Goal: Check status: Check status

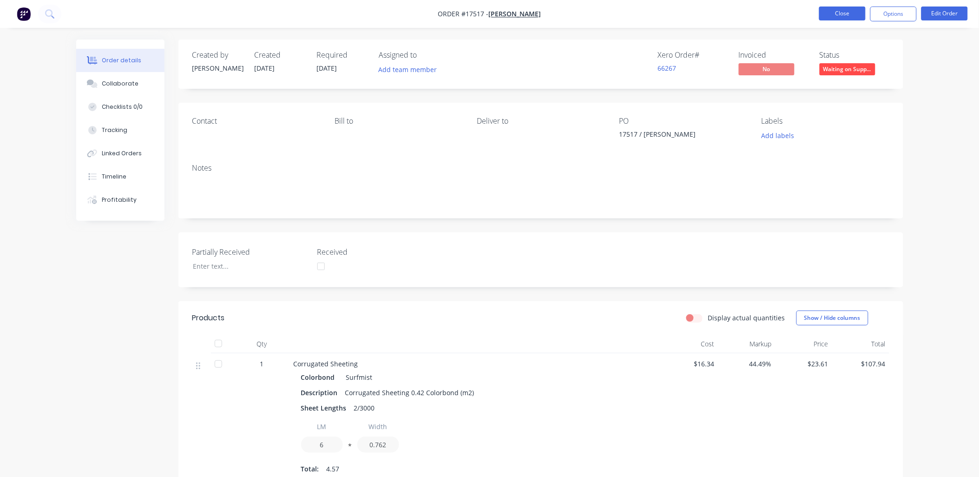
click at [852, 16] on button "Close" at bounding box center [842, 14] width 46 height 14
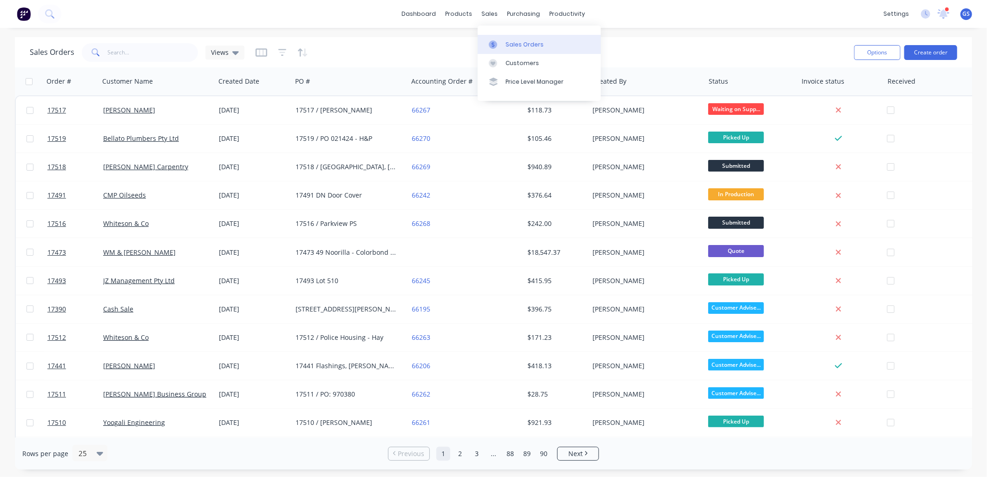
click at [506, 45] on div "Sales Orders" at bounding box center [525, 44] width 38 height 8
click at [146, 44] on input "text" at bounding box center [153, 52] width 91 height 19
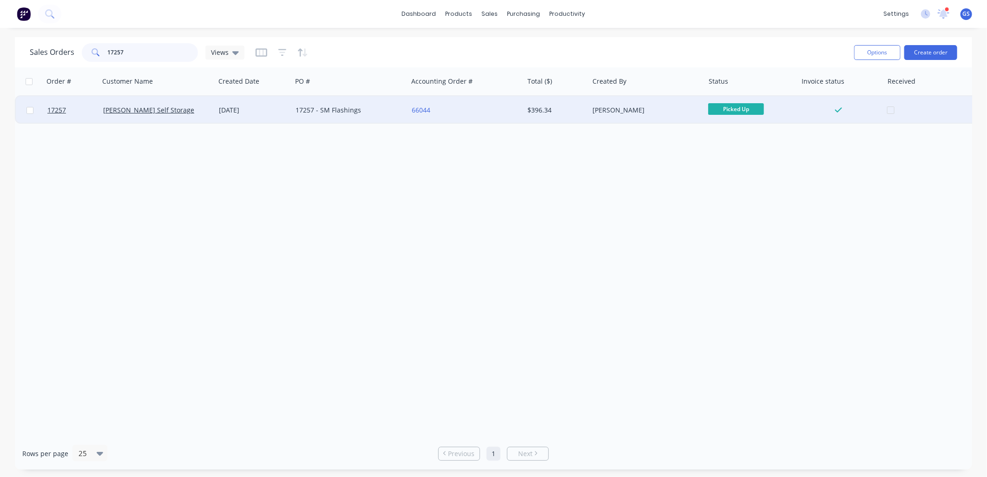
type input "17257"
click at [189, 108] on div "[PERSON_NAME] Self Storage" at bounding box center [154, 109] width 103 height 9
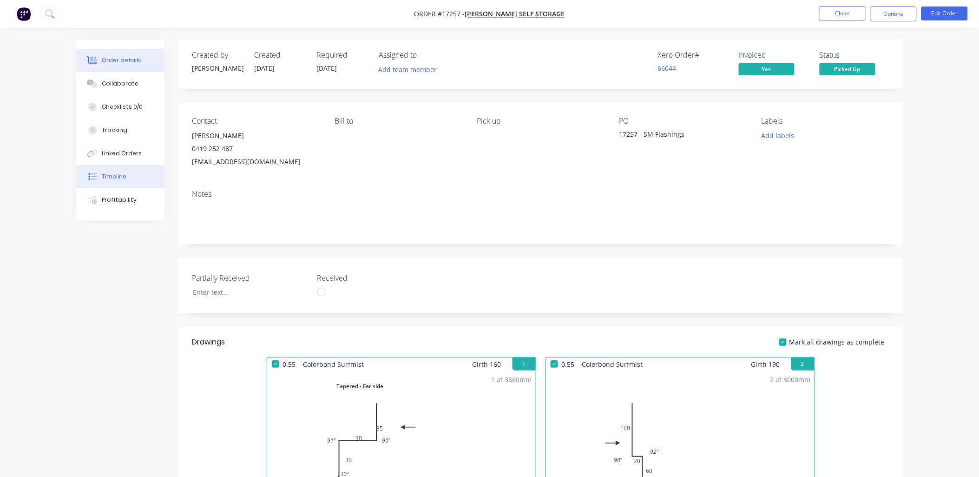
click at [125, 175] on div "Timeline" at bounding box center [114, 176] width 25 height 8
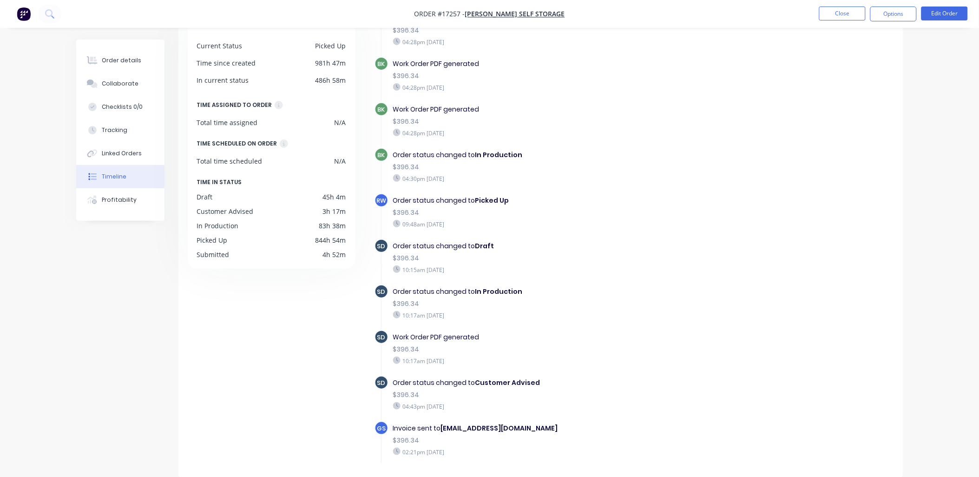
scroll to position [865, 0]
